Goal: Task Accomplishment & Management: Use online tool/utility

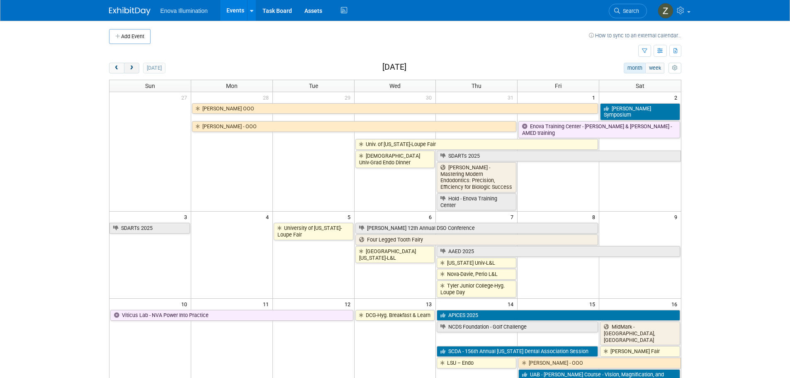
click at [132, 71] on button "next" at bounding box center [131, 68] width 15 height 11
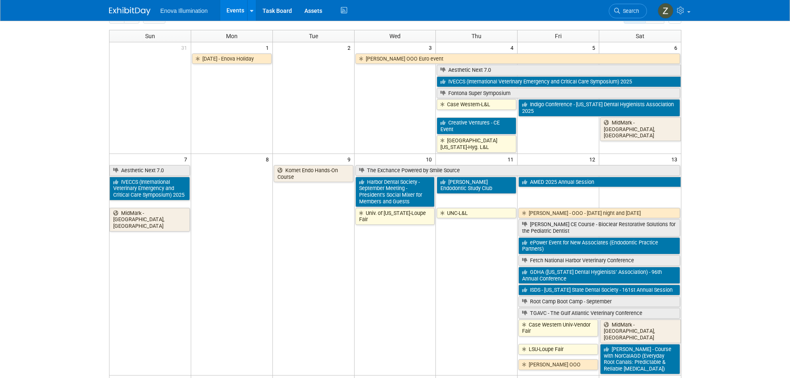
scroll to position [41, 0]
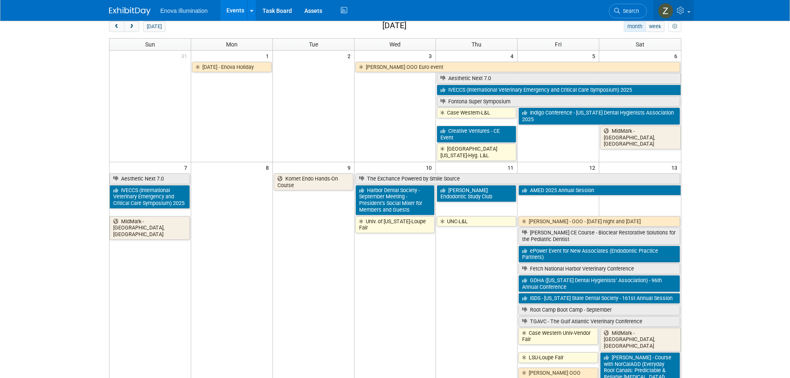
click at [670, 12] on img at bounding box center [666, 11] width 16 height 16
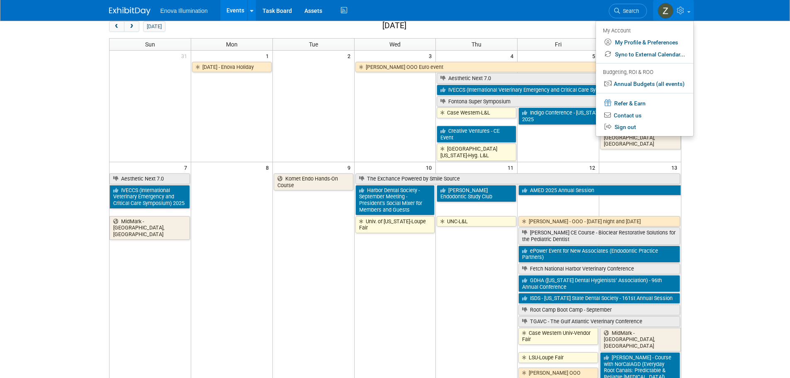
click at [735, 127] on body "Enova Illumination Events Add Event Bulk Upload Events Shareable Event Boards R…" at bounding box center [395, 148] width 790 height 378
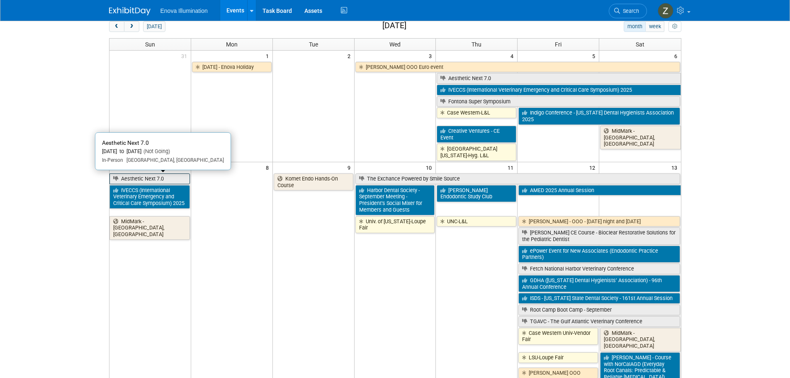
scroll to position [0, 0]
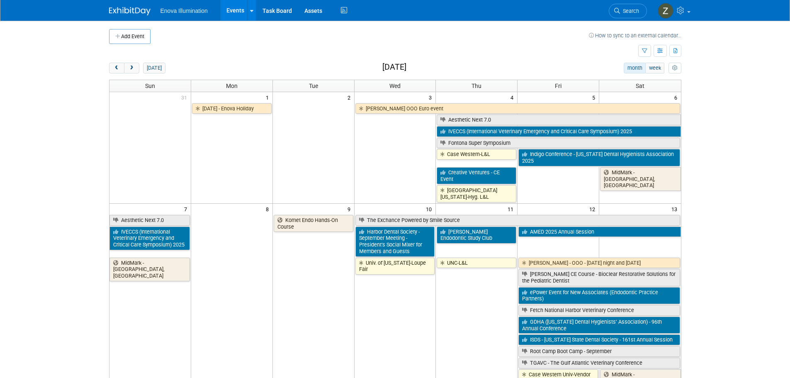
click at [700, 231] on body "Enova Illumination Events Add Event Bulk Upload Events Shareable Event Boards R…" at bounding box center [395, 189] width 790 height 378
drag, startPoint x: 715, startPoint y: 228, endPoint x: 714, endPoint y: 235, distance: 7.1
click at [714, 235] on body "Enova Illumination Events Add Event Bulk Upload Events Shareable Event Boards R…" at bounding box center [395, 189] width 790 height 378
click at [711, 233] on body "Enova Illumination Events Add Event Bulk Upload Events Shareable Event Boards R…" at bounding box center [395, 189] width 790 height 378
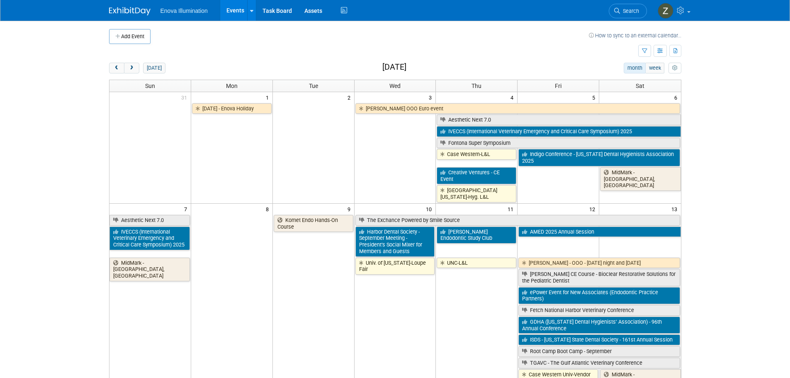
click at [718, 228] on body "Enova Illumination Events Add Event Bulk Upload Events Shareable Event Boards R…" at bounding box center [395, 189] width 790 height 378
drag, startPoint x: 718, startPoint y: 229, endPoint x: 723, endPoint y: 248, distance: 20.2
click at [723, 248] on body "Enova Illumination Events Add Event Bulk Upload Events Shareable Event Boards R…" at bounding box center [395, 189] width 790 height 378
drag, startPoint x: 723, startPoint y: 248, endPoint x: 725, endPoint y: 255, distance: 7.2
click at [725, 255] on body "Enova Illumination Events Add Event Bulk Upload Events Shareable Event Boards R…" at bounding box center [395, 189] width 790 height 378
